Goal: Transaction & Acquisition: Subscribe to service/newsletter

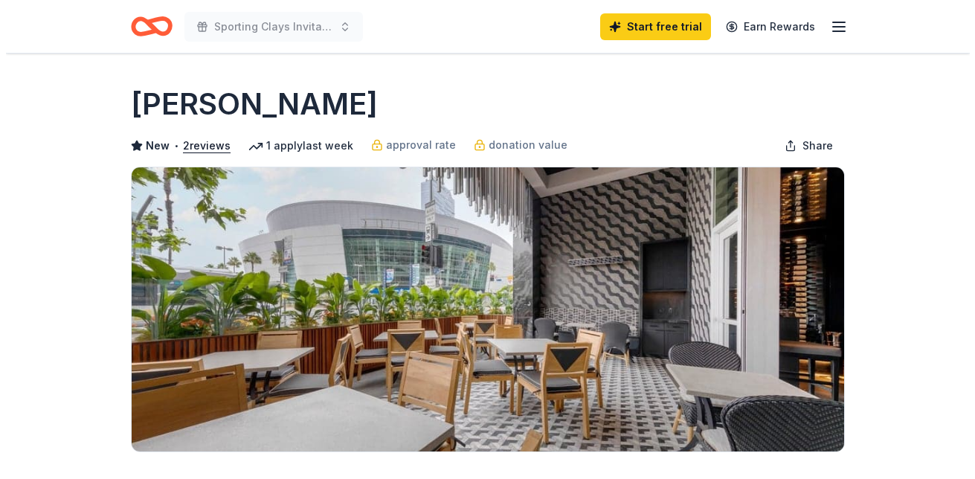
scroll to position [223, 0]
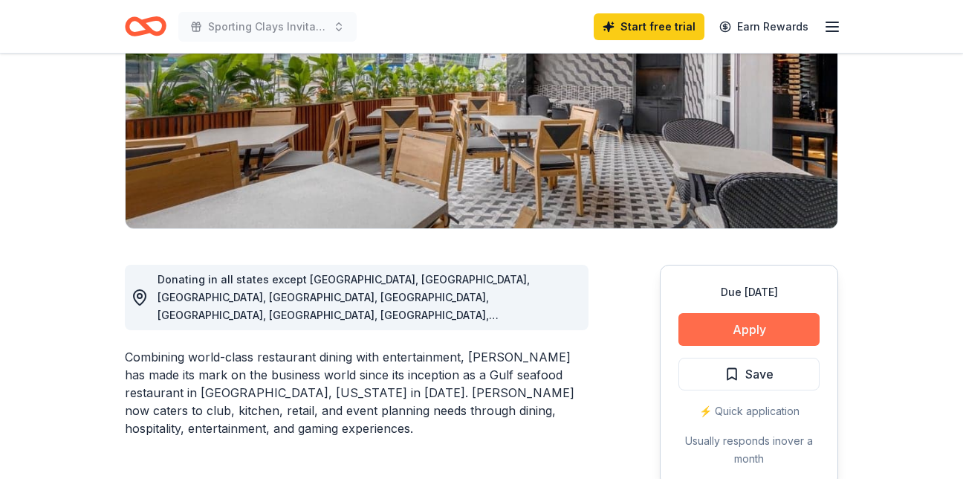
click at [749, 323] on button "Apply" at bounding box center [749, 329] width 141 height 33
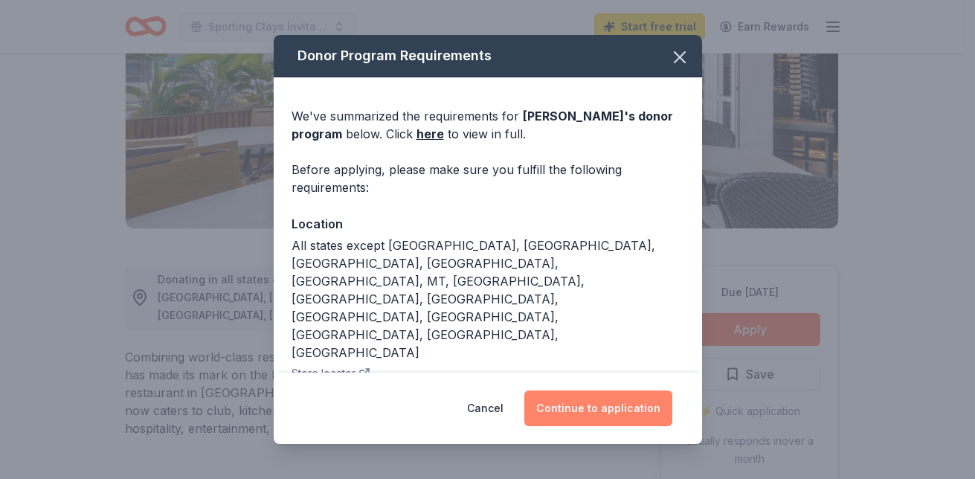
click at [587, 398] on button "Continue to application" at bounding box center [598, 408] width 148 height 36
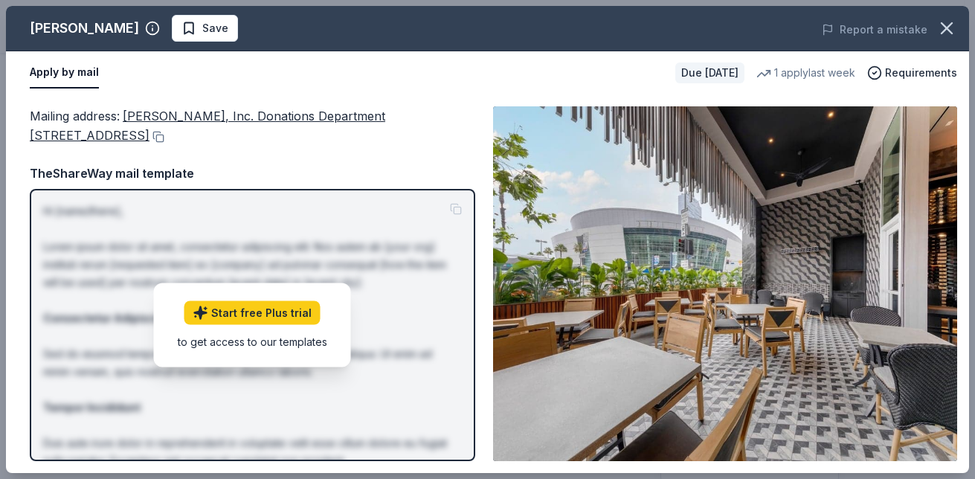
click at [239, 171] on div "TheShareWay mail template" at bounding box center [252, 173] width 445 height 19
click at [295, 162] on div "Mailing address : Landry’s, Inc. Donations Department 1510 West Loop South Hous…" at bounding box center [252, 283] width 445 height 355
click at [288, 110] on span "Landry’s, Inc. Donations Department 1510 West Loop South Houston, TX 77027" at bounding box center [207, 126] width 355 height 34
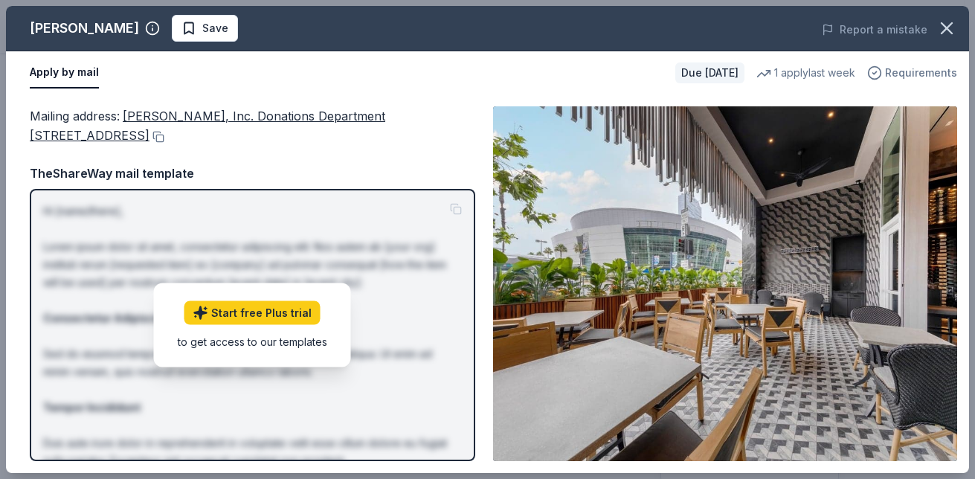
click at [919, 76] on span "Requirements" at bounding box center [921, 73] width 72 height 18
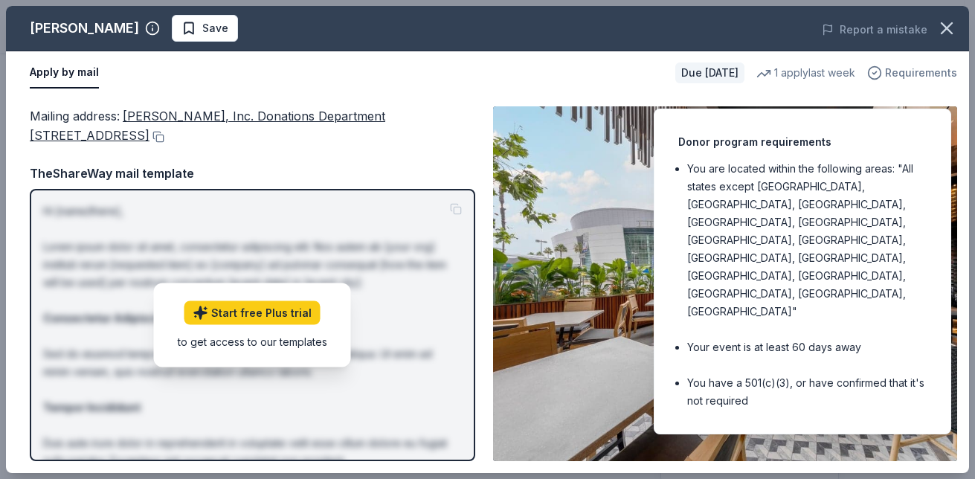
click at [919, 76] on span "Requirements" at bounding box center [921, 73] width 72 height 18
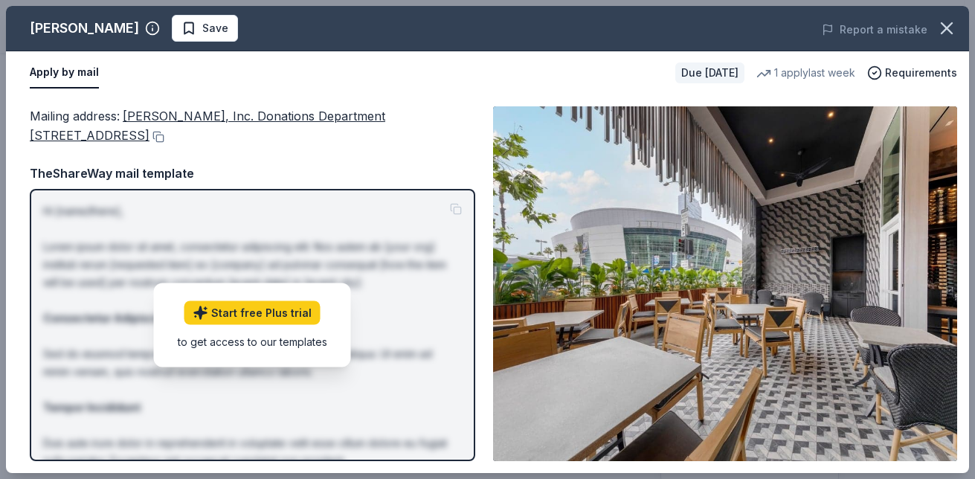
click at [262, 343] on div "to get access to our templates" at bounding box center [252, 342] width 149 height 16
click at [257, 298] on div "Start free Plus trial to get access to our templates" at bounding box center [252, 325] width 197 height 84
click at [252, 304] on link "Start free Plus trial" at bounding box center [252, 313] width 136 height 24
